Goal: Navigation & Orientation: Go to known website

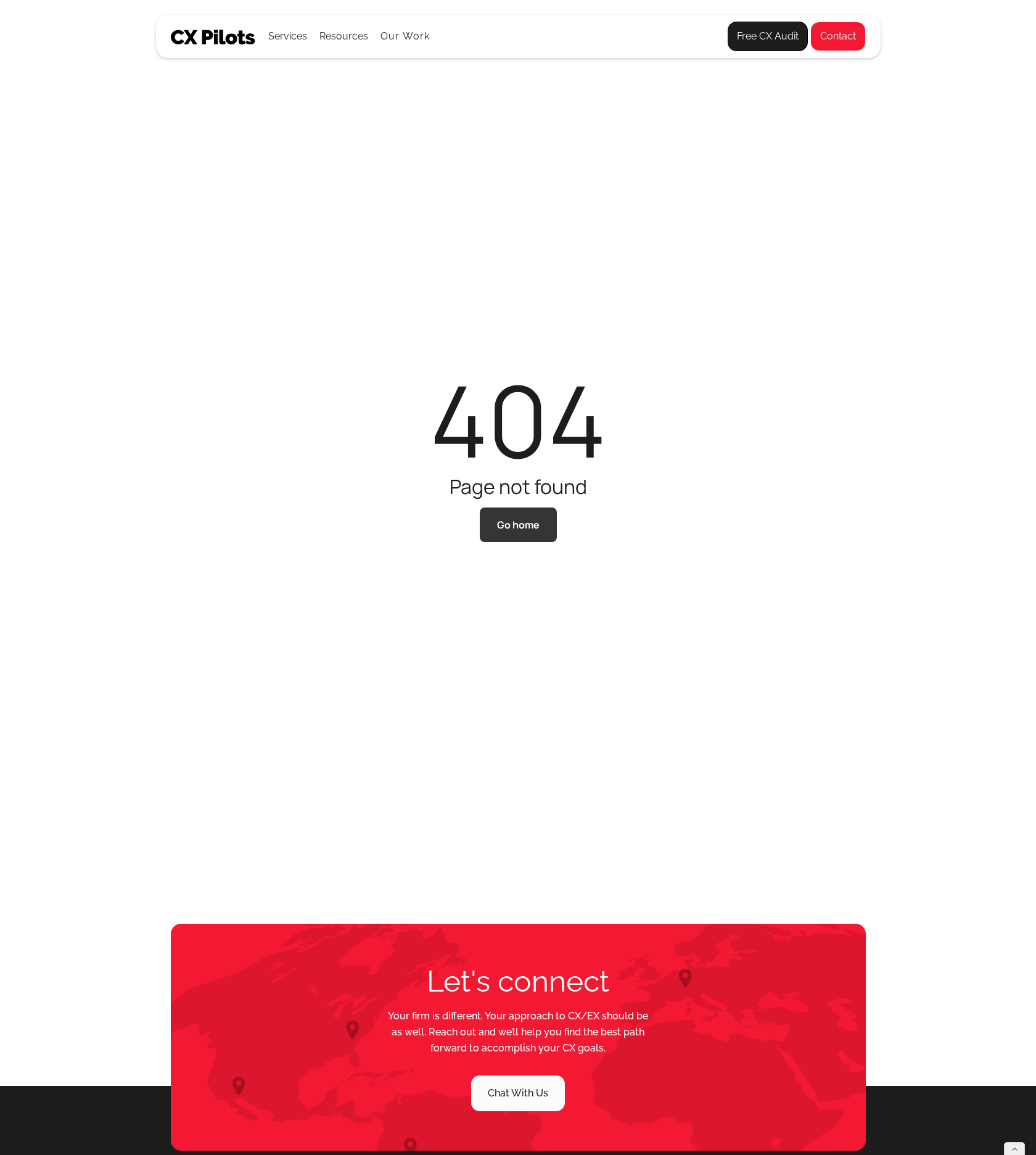
click at [516, 531] on link "Go home" at bounding box center [518, 525] width 77 height 35
